Goal: Task Accomplishment & Management: Manage account settings

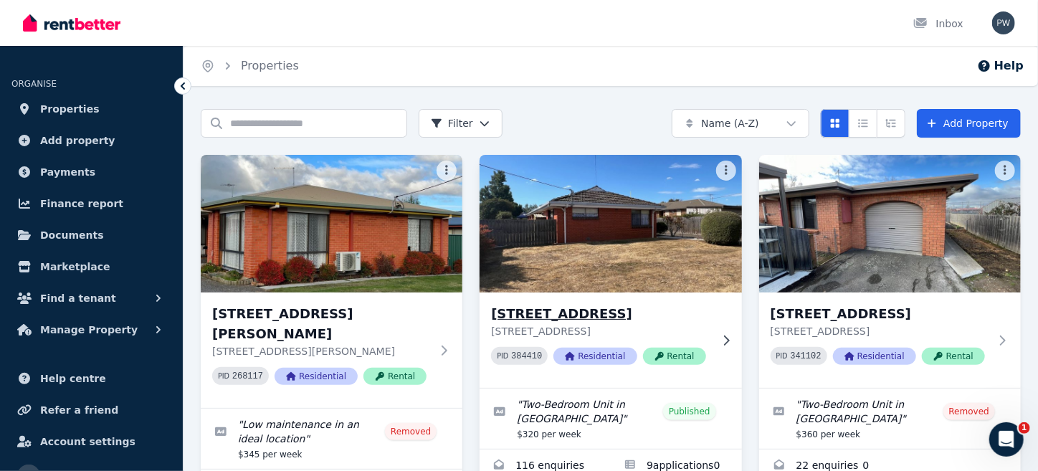
click at [594, 217] on img at bounding box center [610, 223] width 275 height 145
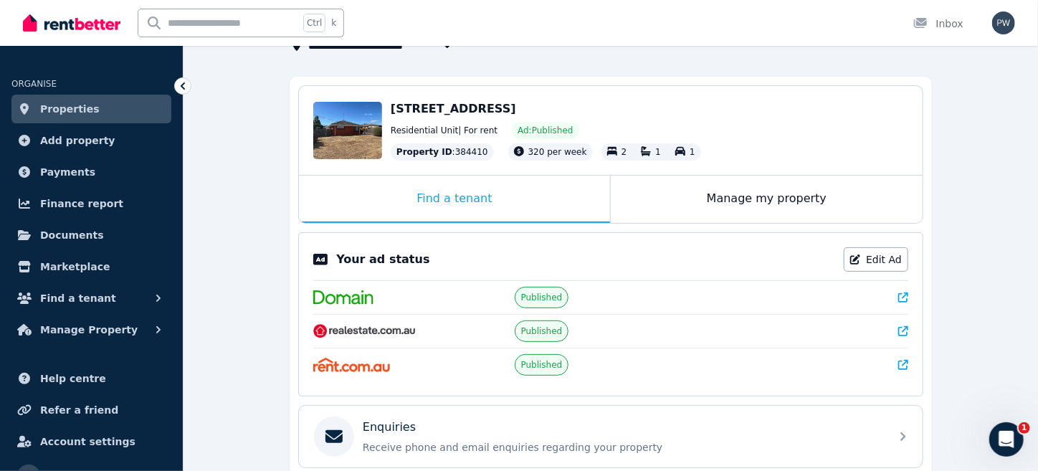
scroll to position [100, 0]
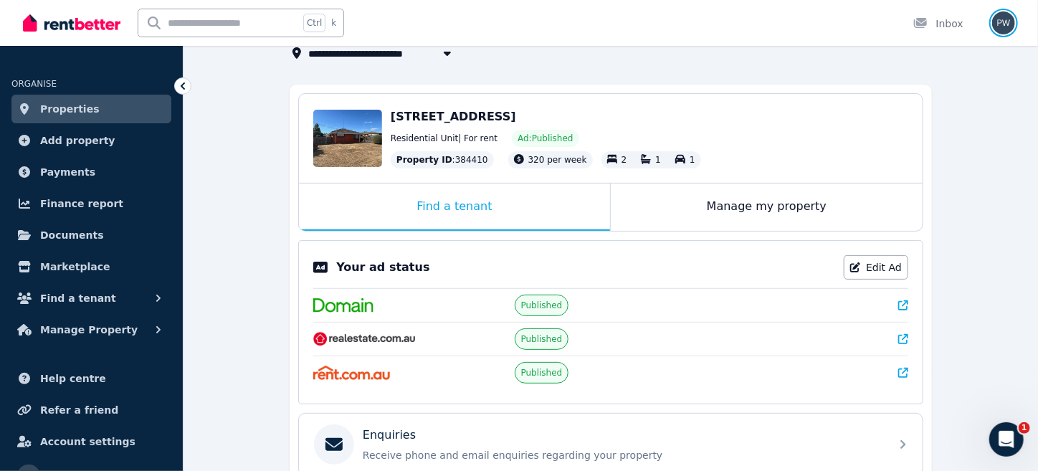
click at [1005, 21] on img "button" at bounding box center [1003, 22] width 23 height 23
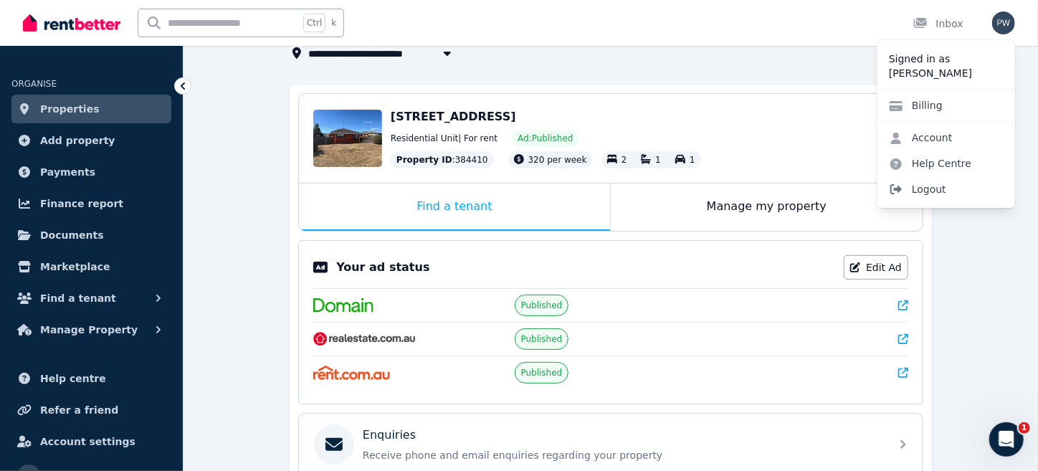
click at [924, 189] on span "Logout" at bounding box center [947, 189] width 138 height 26
